Goal: Information Seeking & Learning: Learn about a topic

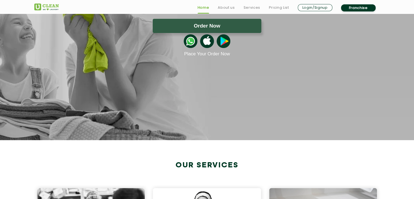
scroll to position [136, 0]
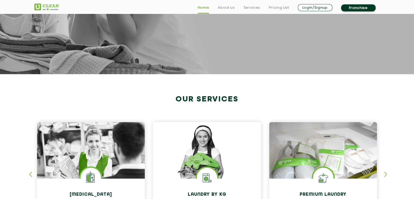
drag, startPoint x: 75, startPoint y: 24, endPoint x: 76, endPoint y: 58, distance: 33.5
drag, startPoint x: 76, startPoint y: 58, endPoint x: 2, endPoint y: 89, distance: 80.1
click at [2, 89] on section "Our Services [MEDICAL_DATA] Eco Friendly | Expert Stain Removal Learn More [MED…" at bounding box center [207, 164] width 414 height 181
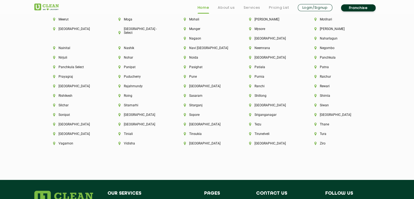
scroll to position [1496, 0]
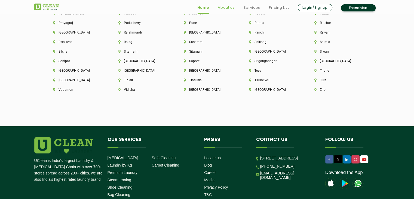
click at [230, 8] on link "About us" at bounding box center [226, 7] width 17 height 7
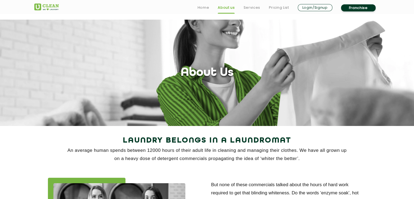
scroll to position [82, 0]
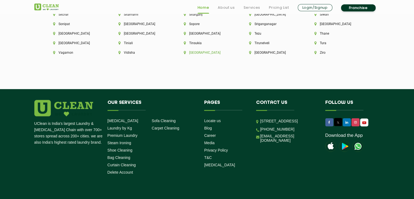
scroll to position [1311, 0]
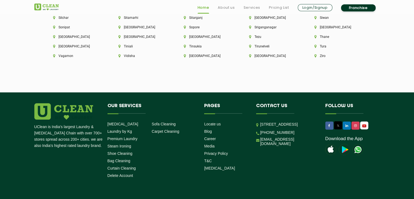
scroll to position [1558, 0]
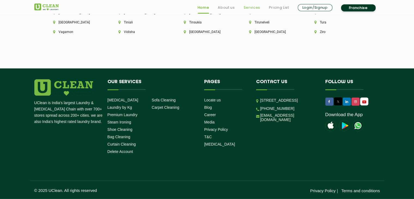
click at [255, 9] on link "Services" at bounding box center [251, 7] width 17 height 7
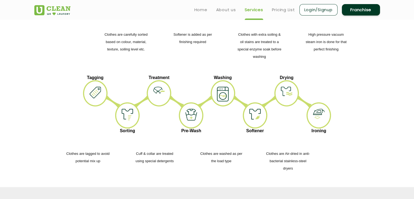
scroll to position [653, 0]
